Goal: Book appointment/travel/reservation

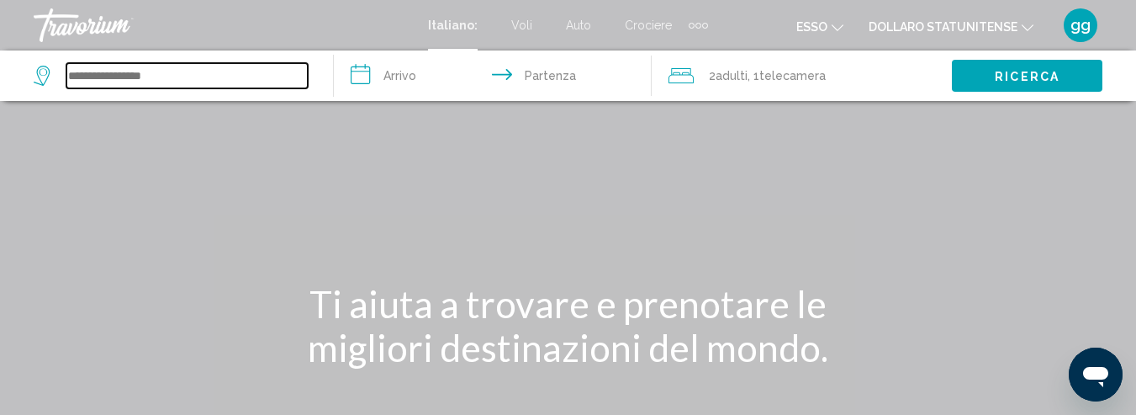
click at [69, 82] on input "Widget di ricerca" at bounding box center [186, 75] width 241 height 25
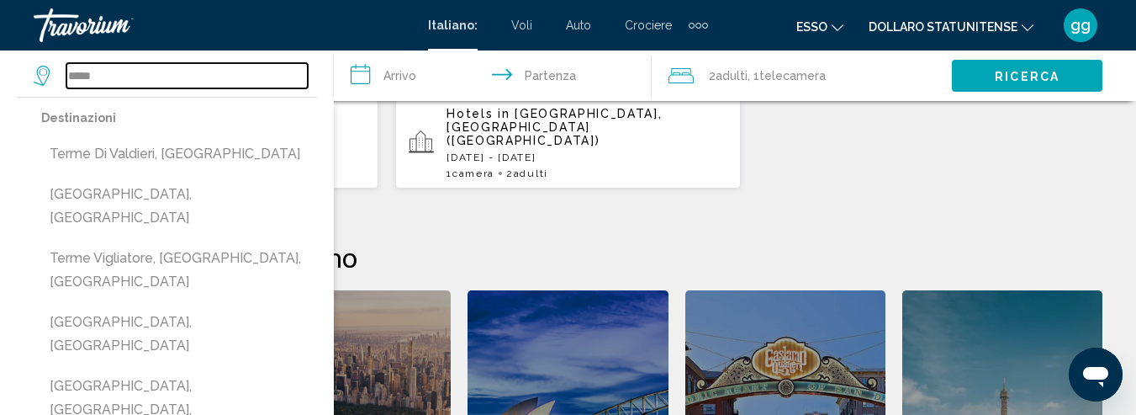
scroll to position [538, 0]
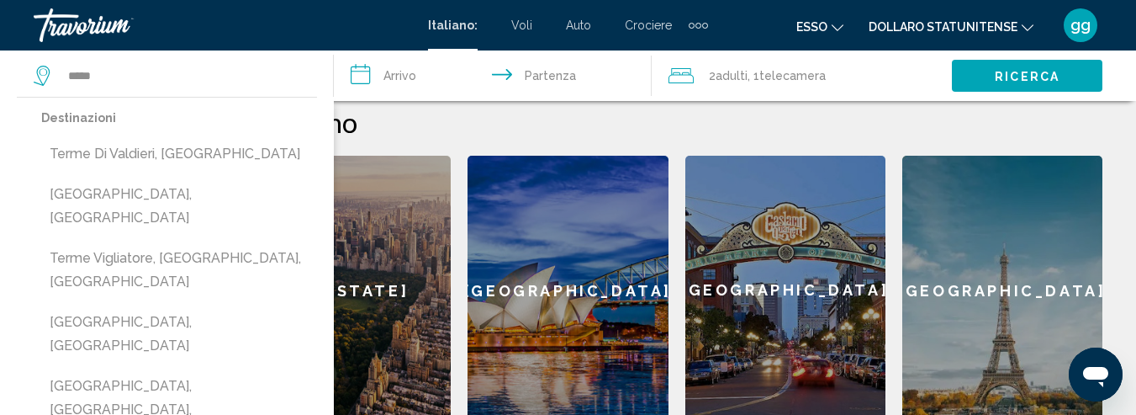
scroll to position [673, 0]
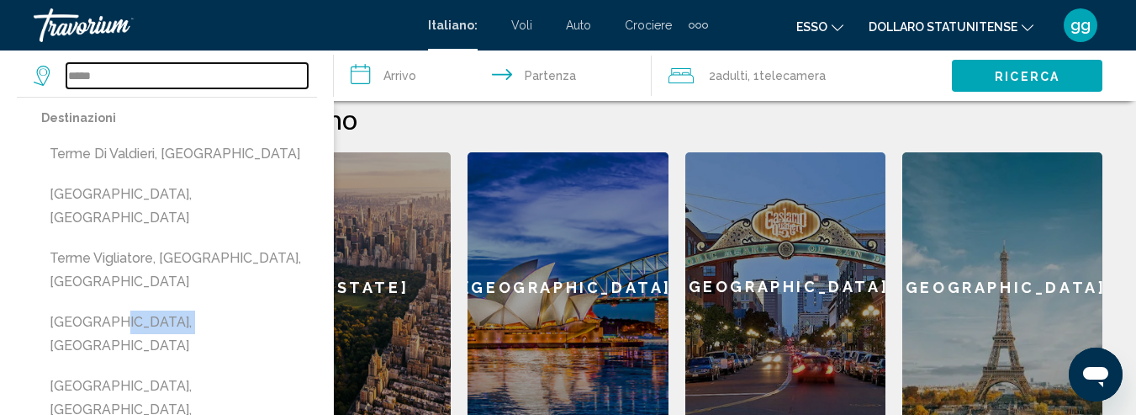
type input "**********"
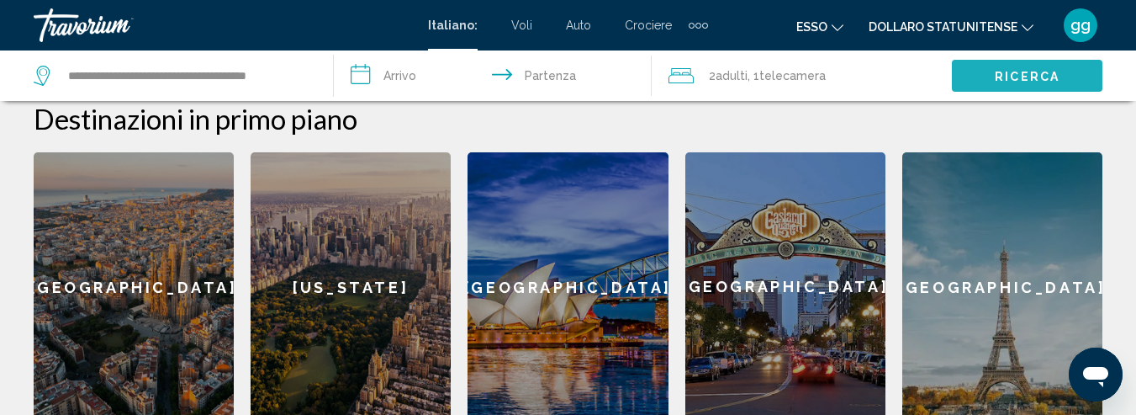
click at [1004, 77] on font "Ricerca" at bounding box center [1027, 76] width 65 height 13
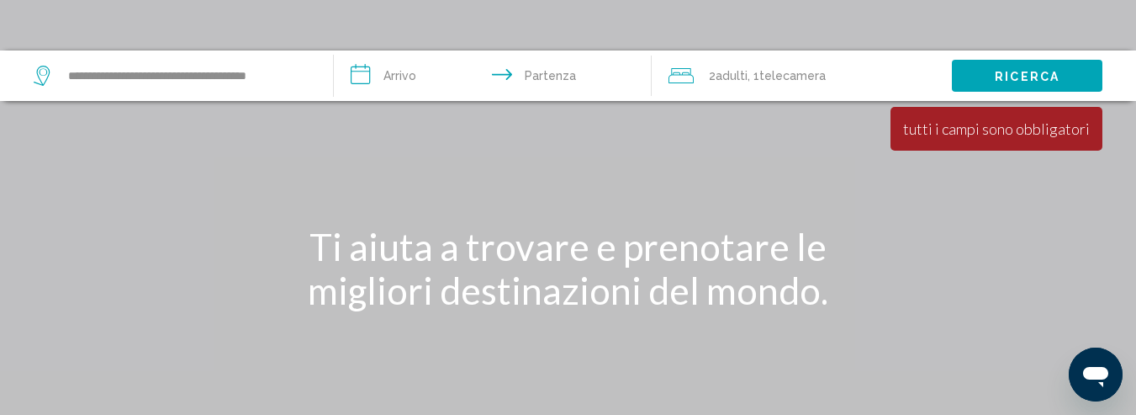
scroll to position [0, 0]
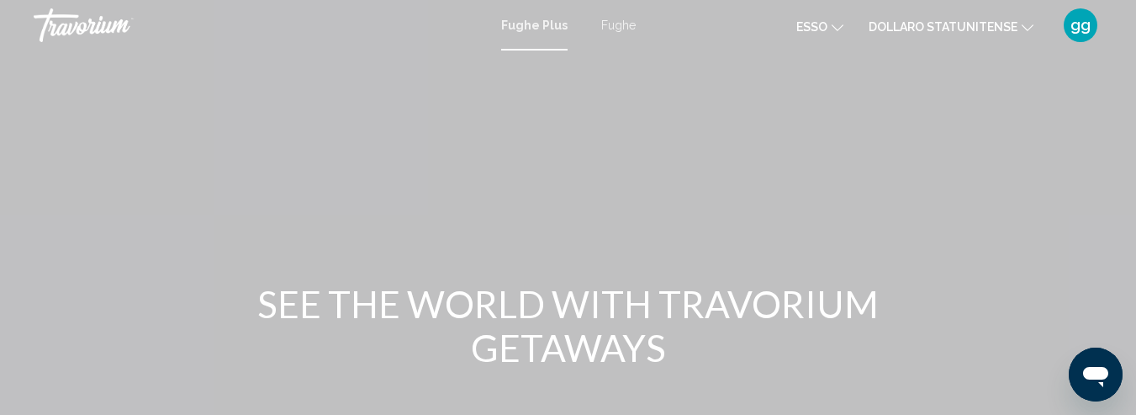
click at [612, 26] on font "Fughe" at bounding box center [618, 25] width 34 height 13
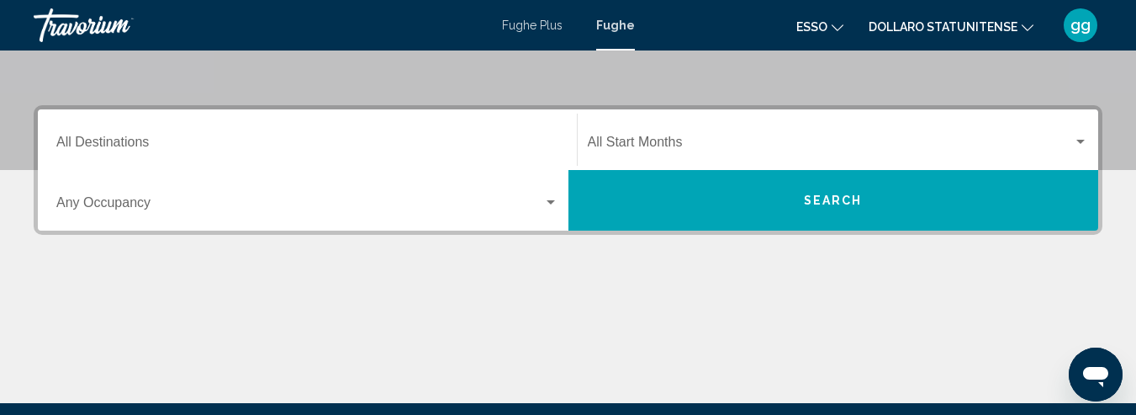
scroll to position [333, 0]
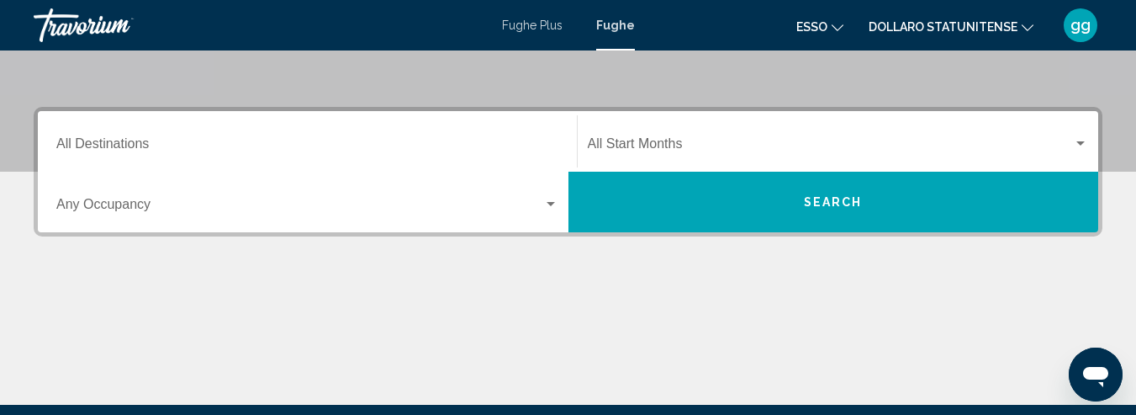
click at [206, 138] on div "Destination All Destinations" at bounding box center [307, 141] width 502 height 53
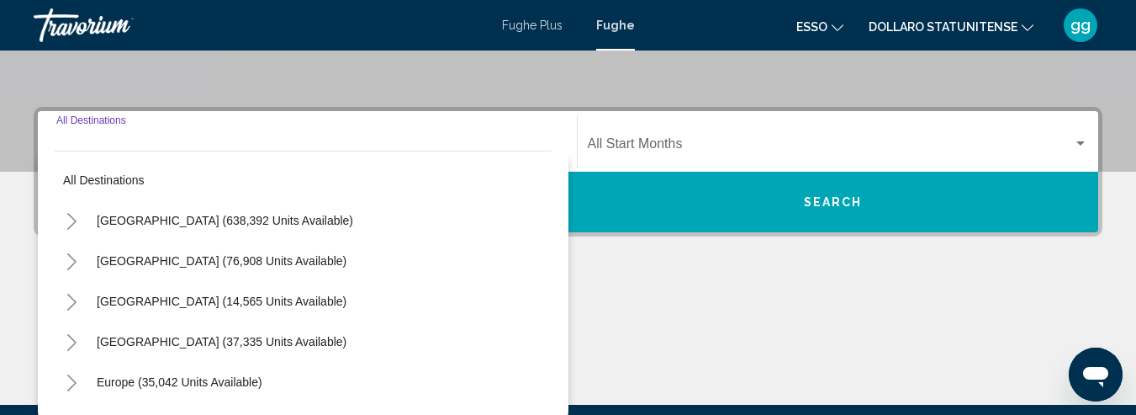
scroll to position [385, 0]
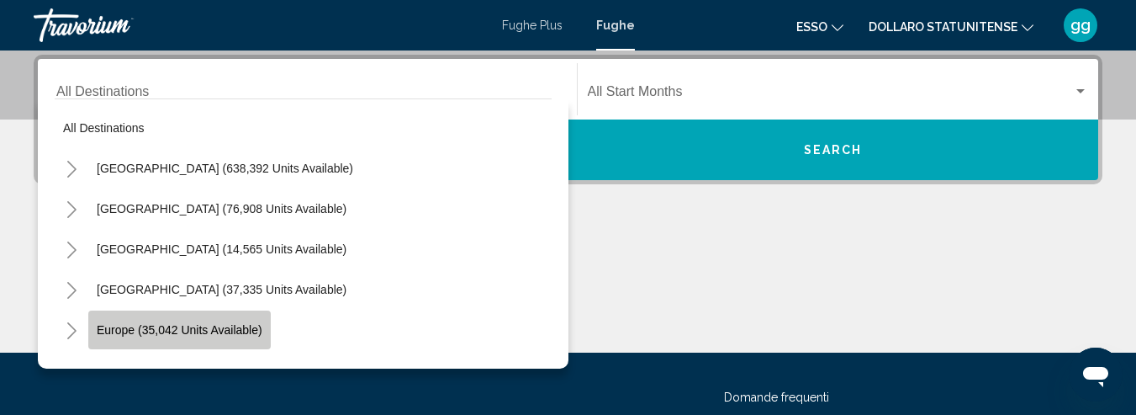
click at [203, 330] on span "Europe (35,042 units available)" at bounding box center [180, 329] width 166 height 13
type input "**********"
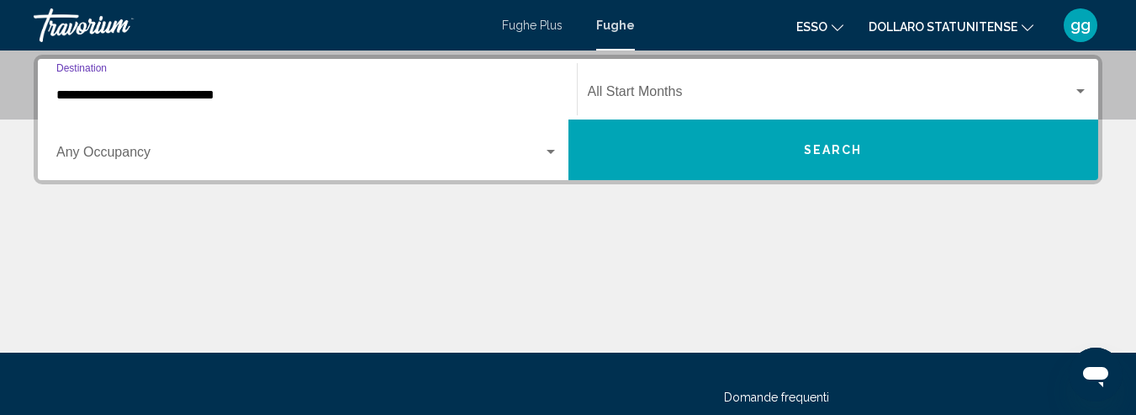
click at [1079, 92] on div "Search widget" at bounding box center [1081, 91] width 8 height 4
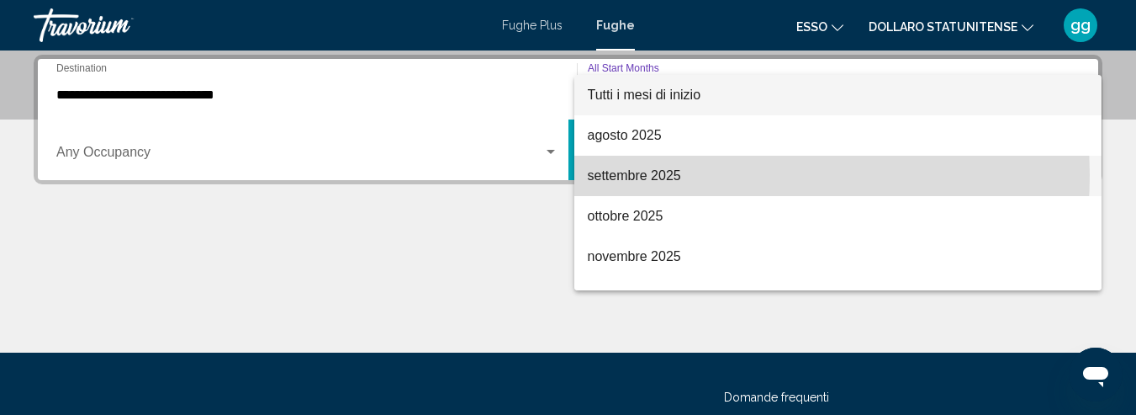
click at [695, 175] on span "settembre 2025" at bounding box center [838, 176] width 501 height 40
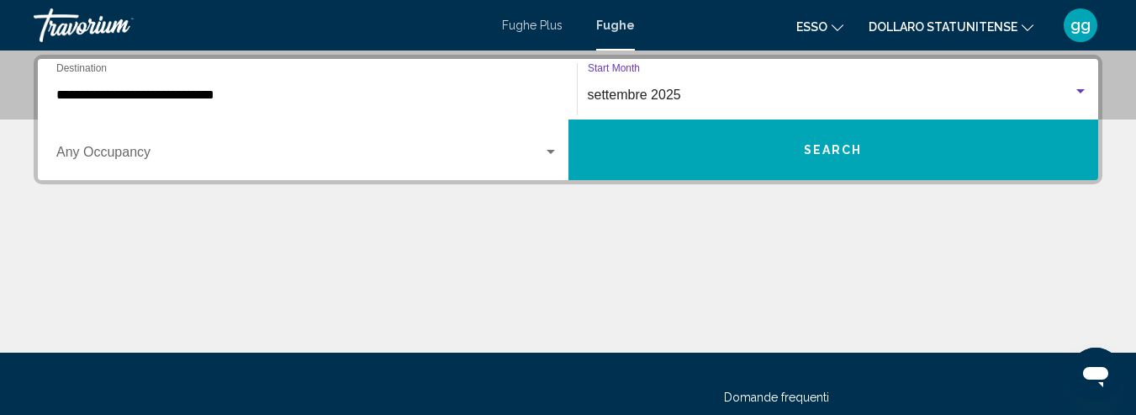
click at [826, 144] on span "Search" at bounding box center [833, 150] width 59 height 13
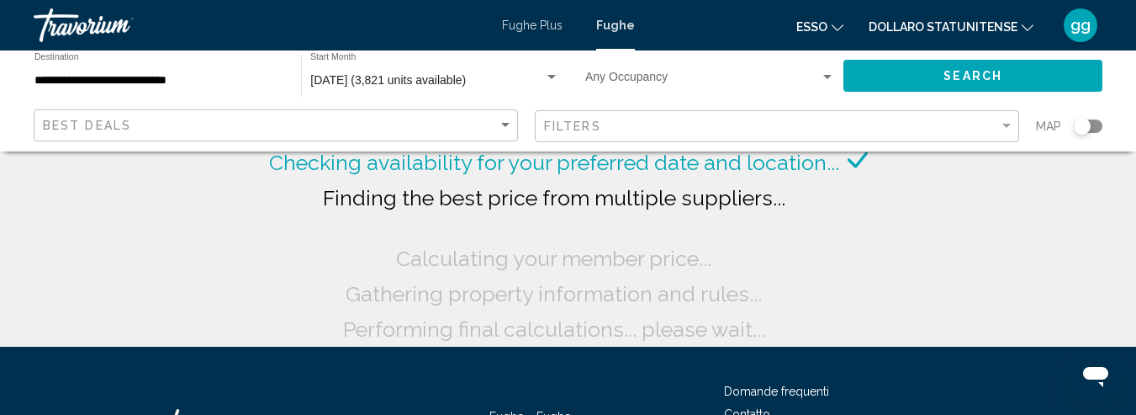
click at [826, 144] on app-map-search-filters "Best Deals Filters Map" at bounding box center [568, 126] width 1103 height 50
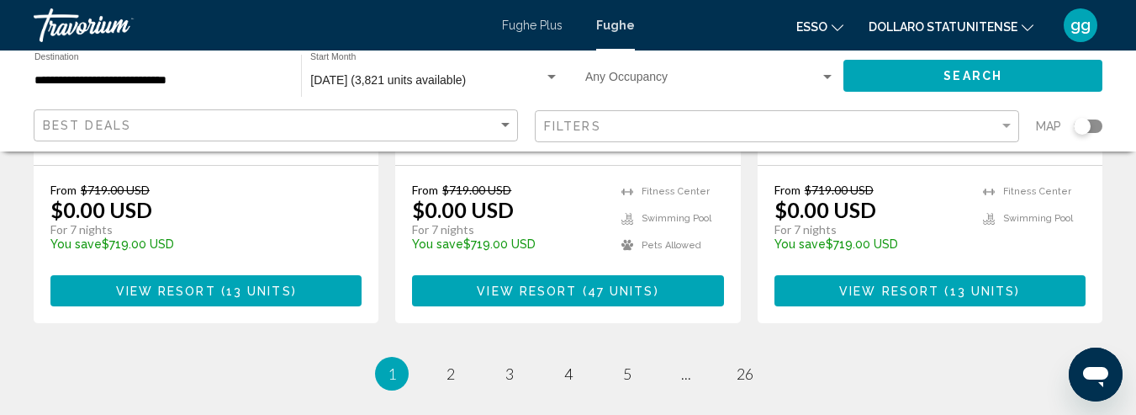
scroll to position [2268, 0]
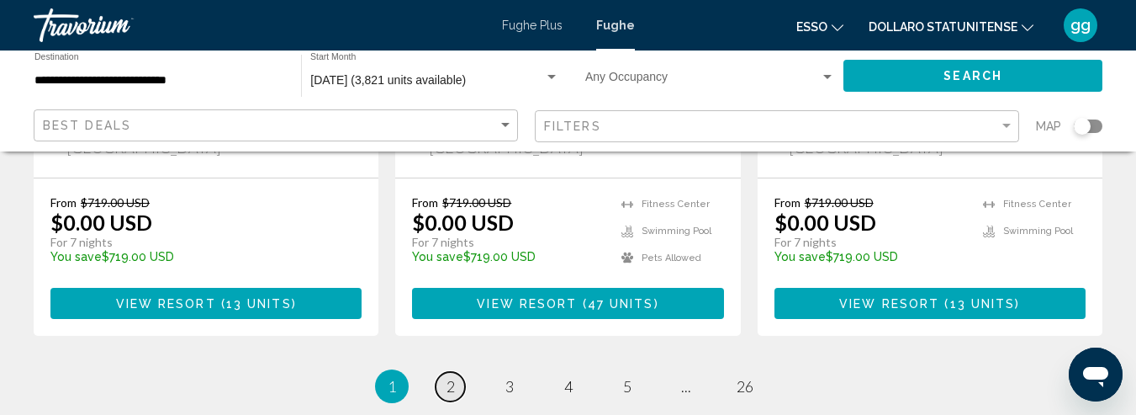
click at [447, 377] on span "2" at bounding box center [451, 386] width 8 height 19
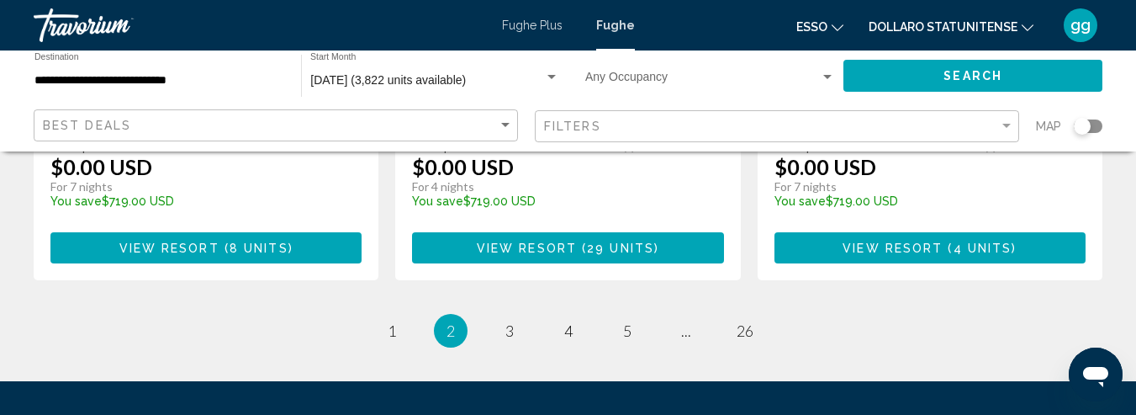
scroll to position [2292, 0]
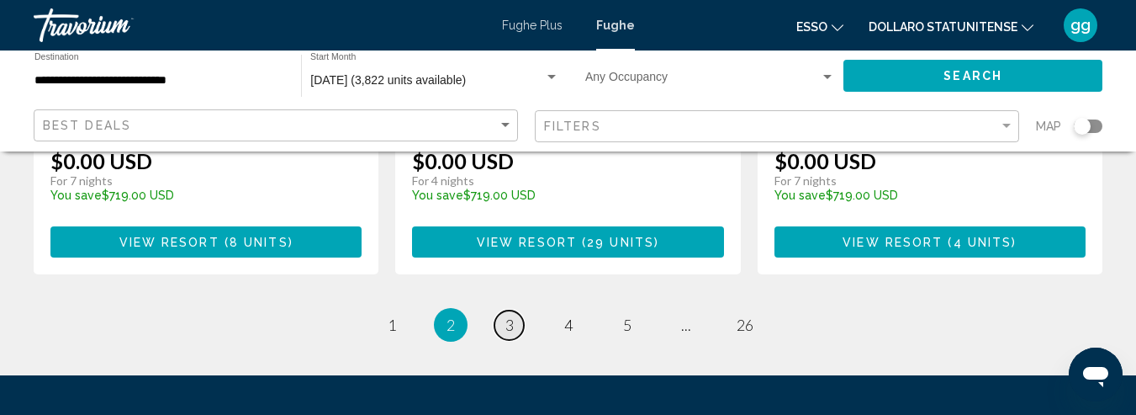
click at [511, 315] on span "3" at bounding box center [509, 324] width 8 height 19
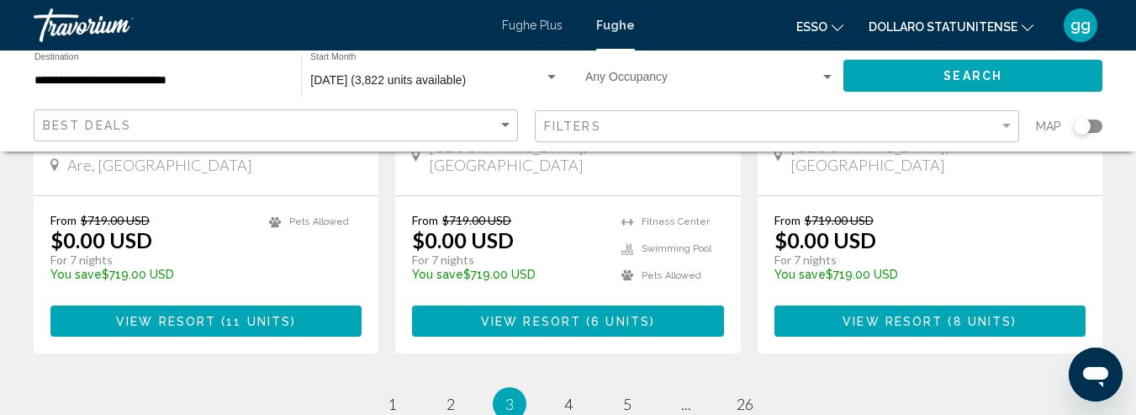
scroll to position [2226, 0]
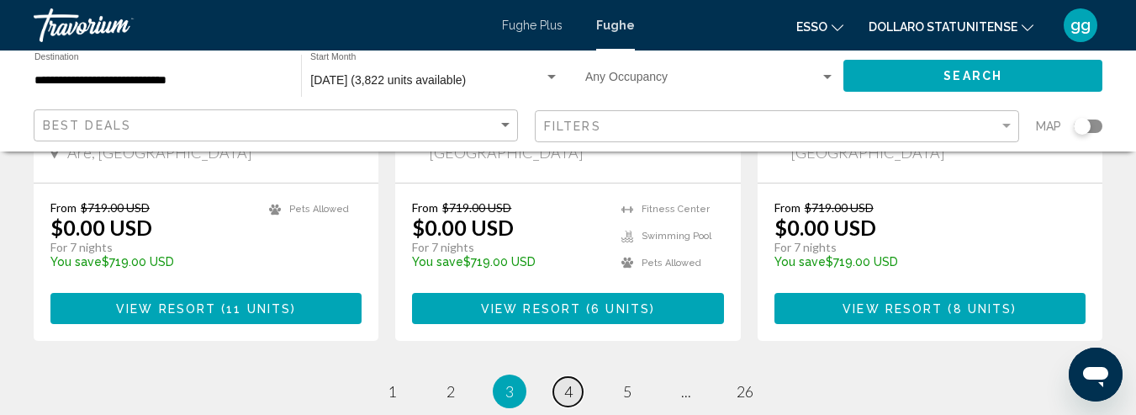
click at [564, 382] on span "4" at bounding box center [568, 391] width 8 height 19
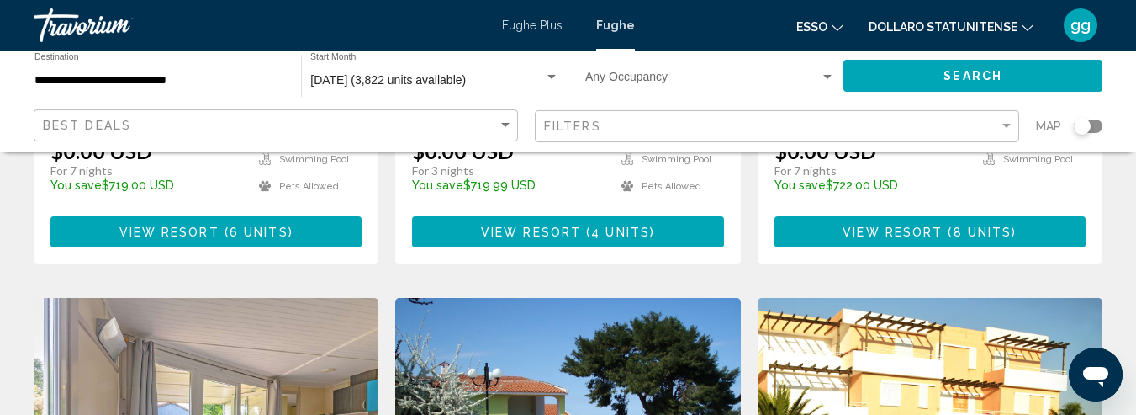
scroll to position [386, 0]
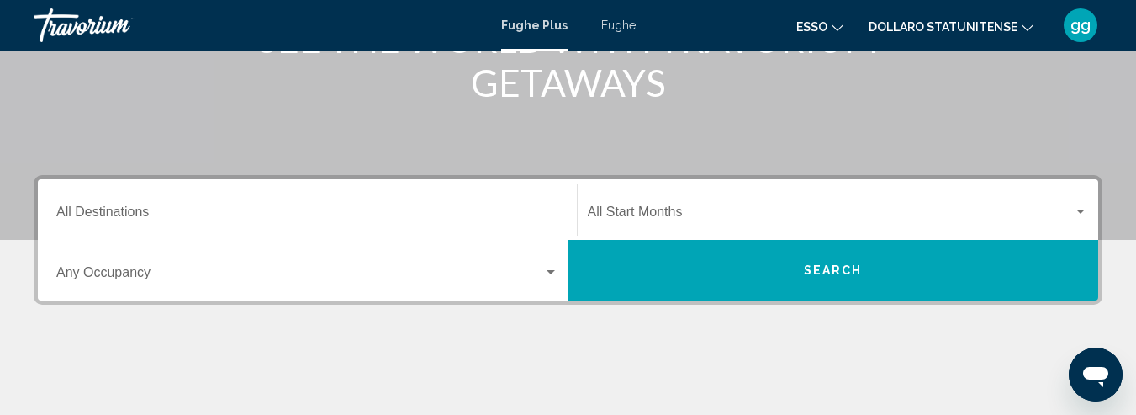
scroll to position [267, 0]
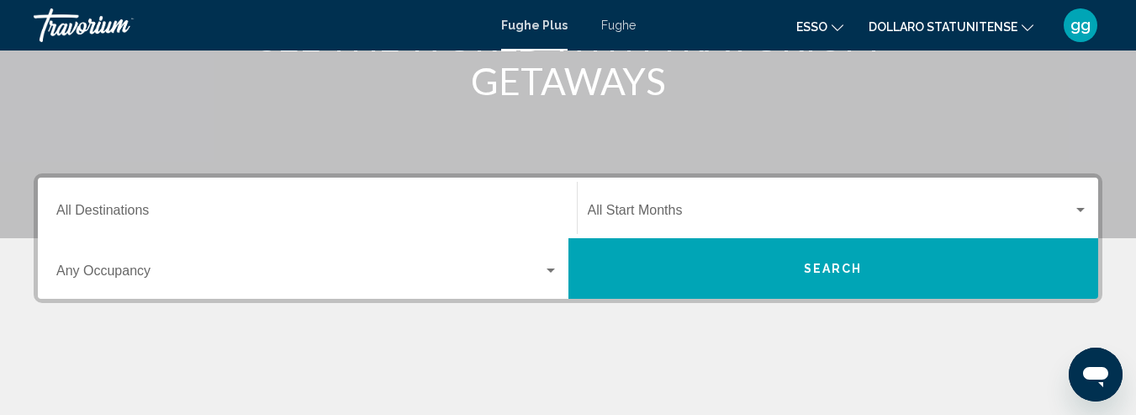
click at [150, 206] on input "Destination All Destinations" at bounding box center [307, 213] width 502 height 15
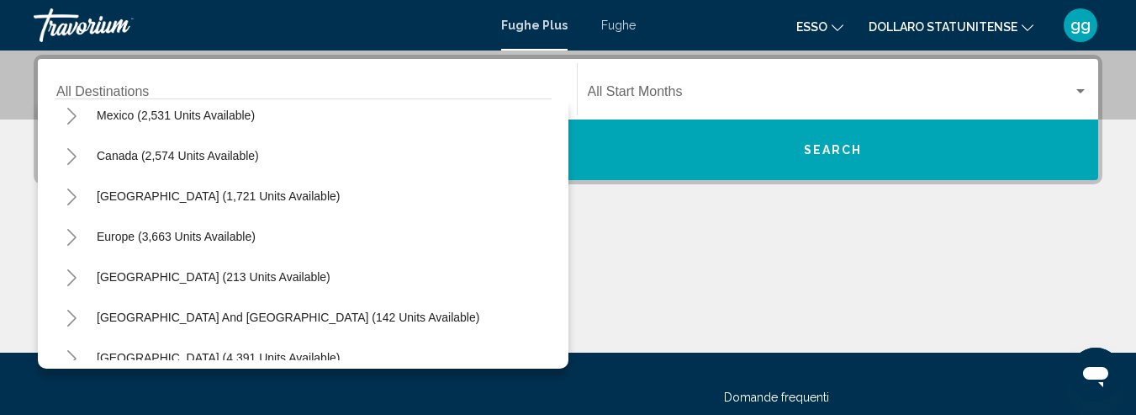
scroll to position [84, 0]
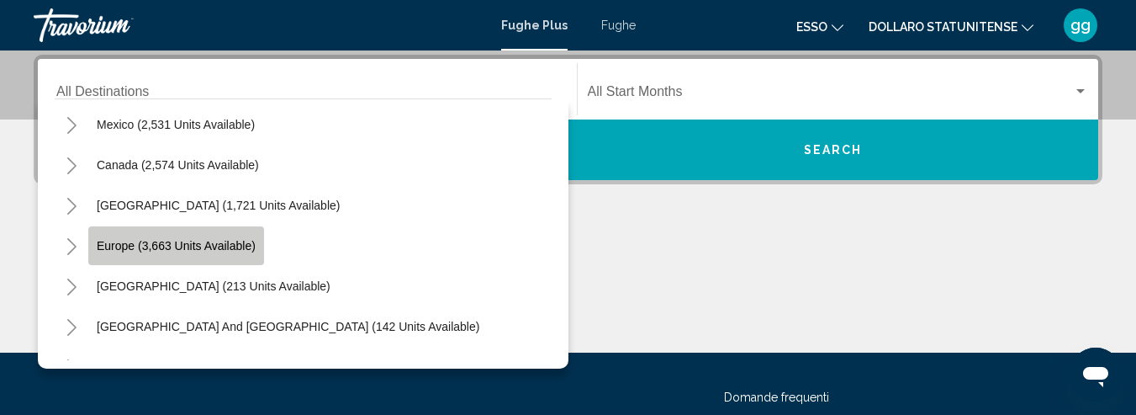
click at [104, 242] on span "Europe (3,663 units available)" at bounding box center [176, 245] width 159 height 13
type input "**********"
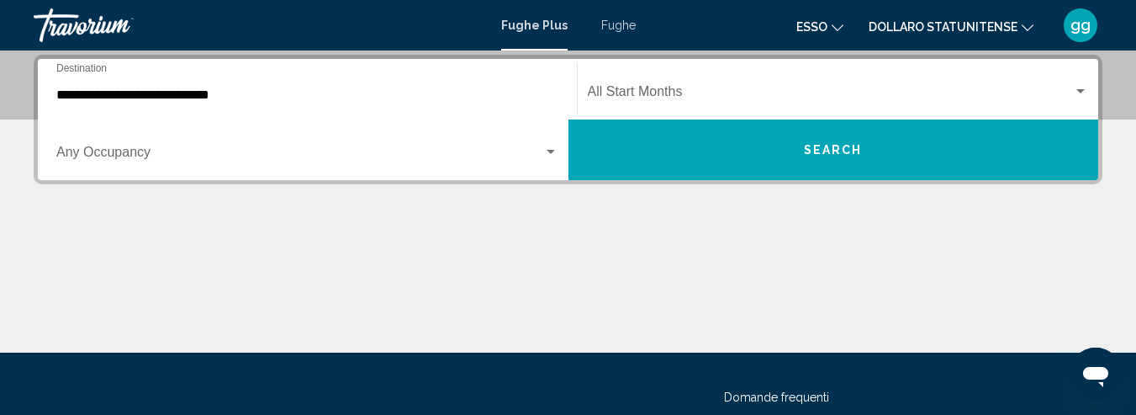
click at [550, 144] on div "Occupancy Any Occupancy" at bounding box center [307, 150] width 502 height 53
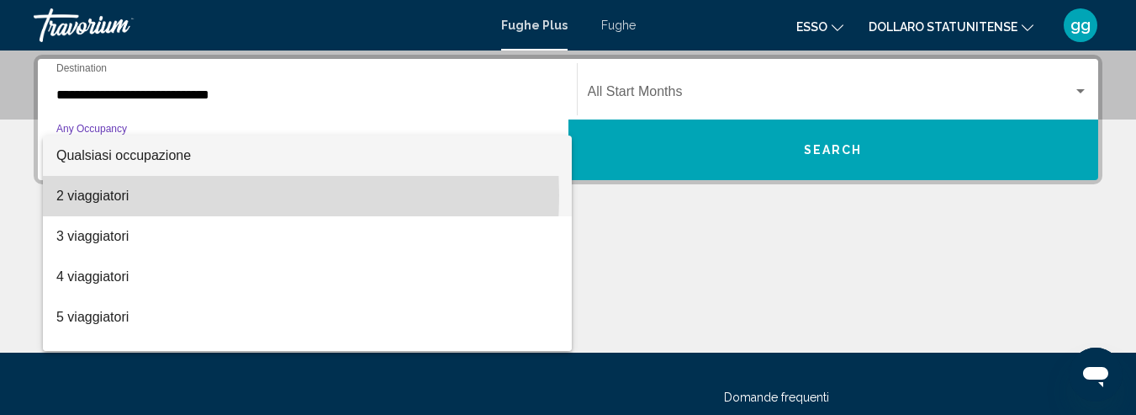
click at [164, 195] on span "2 viaggiatori" at bounding box center [307, 196] width 502 height 40
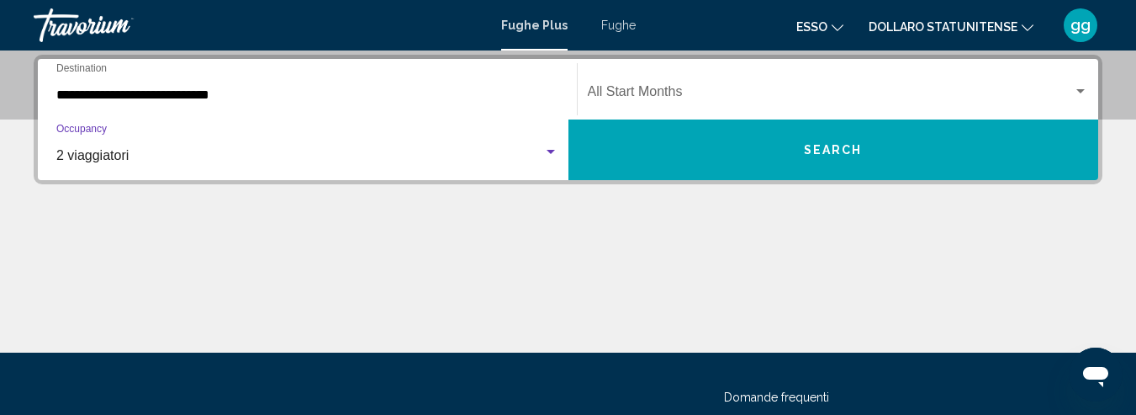
click at [1080, 85] on div "Widget di ricerca" at bounding box center [1080, 91] width 15 height 13
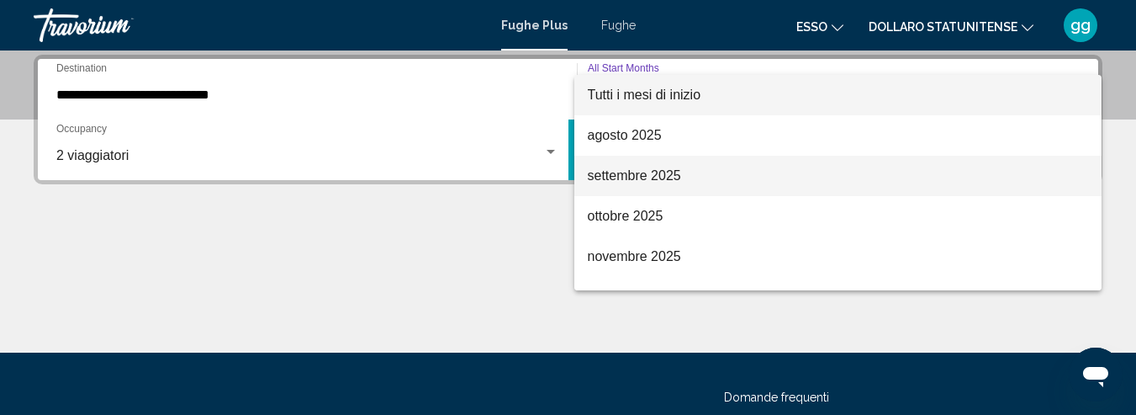
click at [689, 172] on span "settembre 2025" at bounding box center [838, 176] width 501 height 40
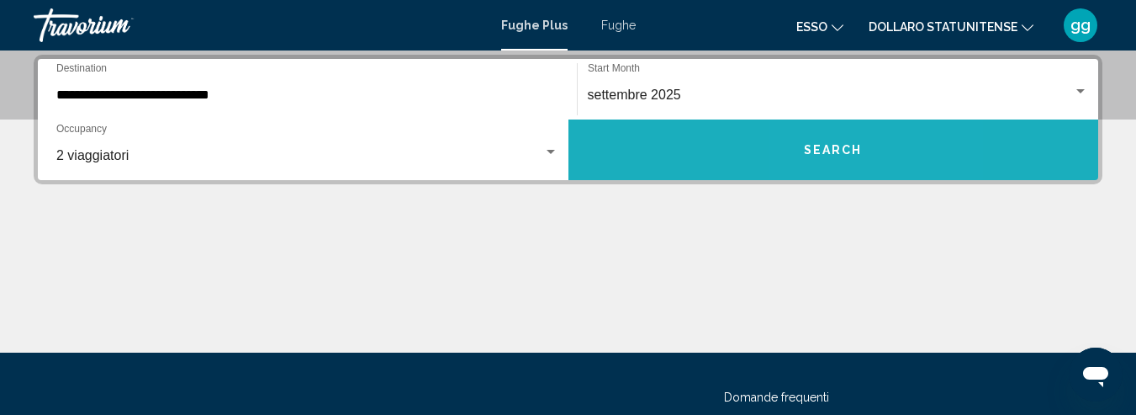
click at [828, 150] on span "Search" at bounding box center [833, 150] width 59 height 13
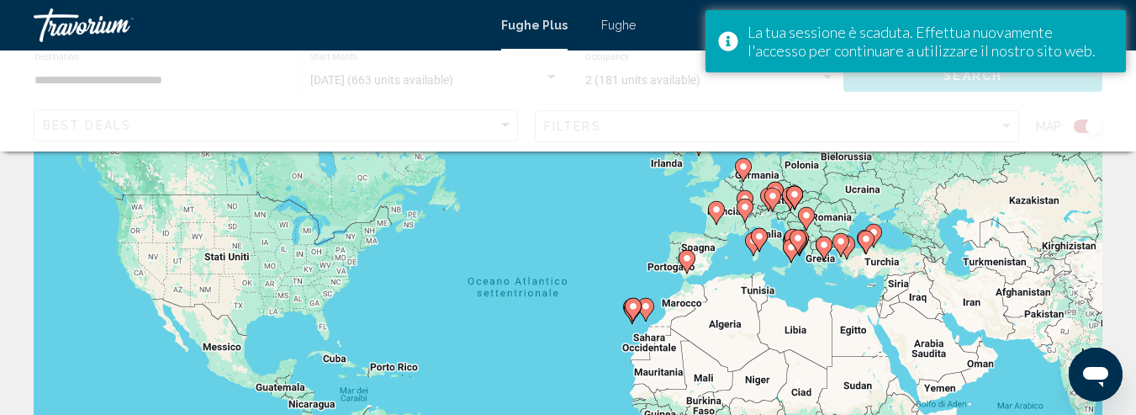
scroll to position [124, 0]
